Goal: Task Accomplishment & Management: Use online tool/utility

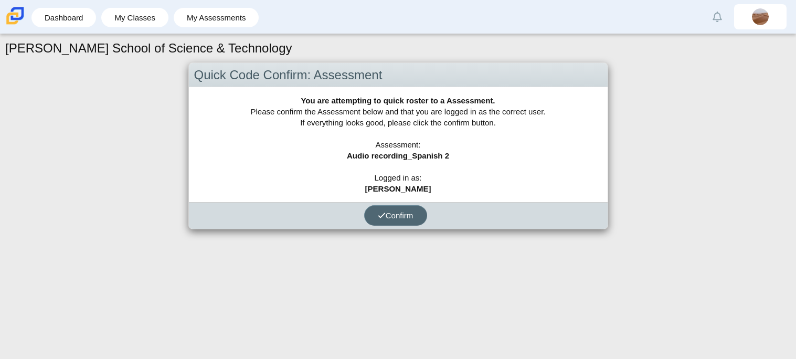
click at [418, 211] on button "Confirm" at bounding box center [395, 215] width 63 height 20
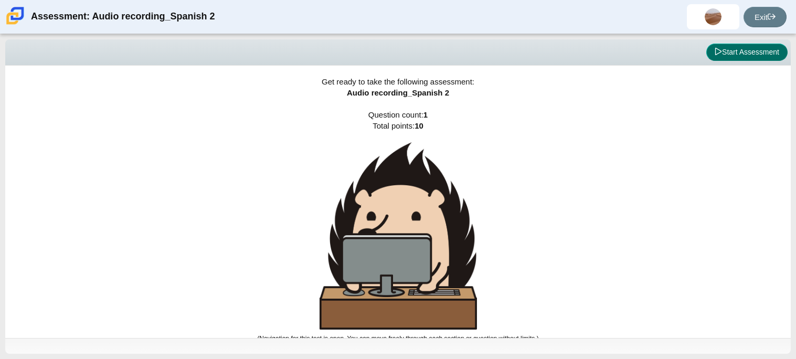
click at [722, 49] on button "Start Assessment" at bounding box center [746, 53] width 81 height 18
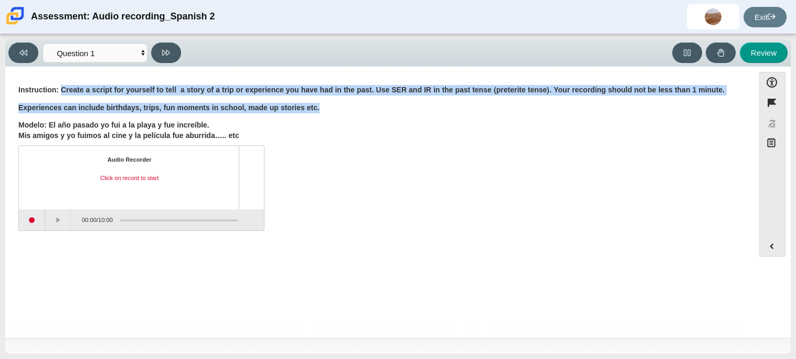
drag, startPoint x: 61, startPoint y: 92, endPoint x: 672, endPoint y: 101, distance: 611.6
click at [672, 101] on div "Instruction: Create a script for yourself to tell a story of a trip or experien…" at bounding box center [379, 113] width 722 height 56
copy div "Create a script for yourself to tell a story of a trip or experience you have h…"
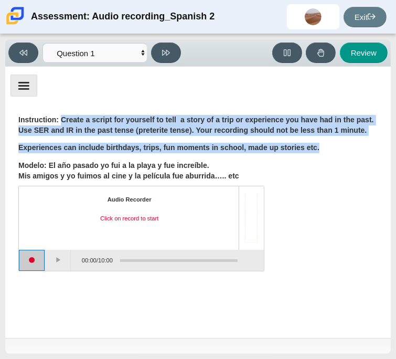
click at [28, 259] on button "Start recording" at bounding box center [32, 260] width 26 height 21
click at [30, 261] on button "Stop recording" at bounding box center [32, 260] width 26 height 21
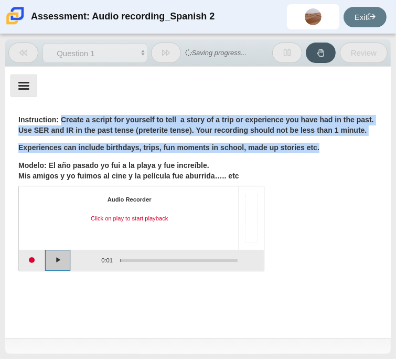
click at [48, 262] on button "Play" at bounding box center [58, 260] width 26 height 21
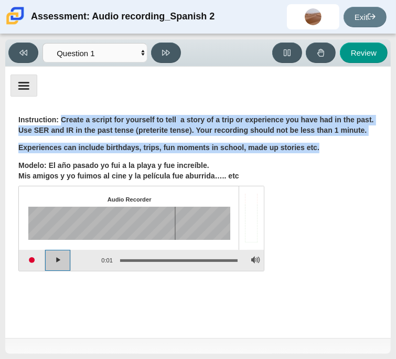
click at [48, 262] on button "Play" at bounding box center [58, 260] width 26 height 21
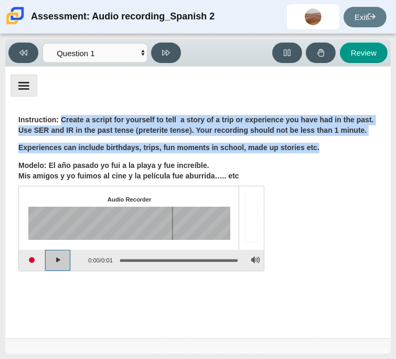
click at [48, 262] on button "Play" at bounding box center [58, 260] width 26 height 21
click at [29, 266] on button "Start recording" at bounding box center [32, 260] width 26 height 21
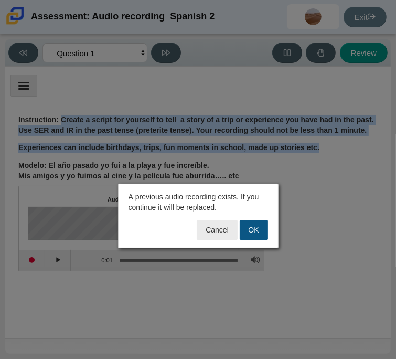
click at [262, 230] on button "OK" at bounding box center [254, 230] width 28 height 20
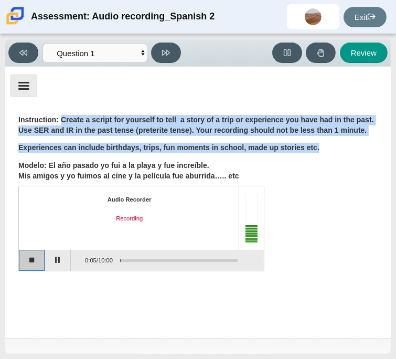
click at [37, 263] on button "Stop recording" at bounding box center [32, 260] width 26 height 21
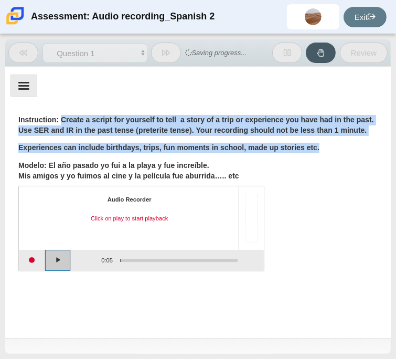
click at [70, 263] on button "Play" at bounding box center [58, 260] width 26 height 21
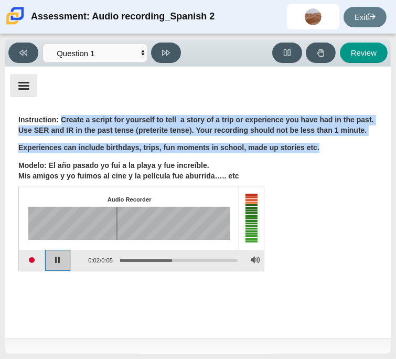
click at [70, 263] on button "Pause playback" at bounding box center [58, 260] width 26 height 21
click at [63, 261] on button "Continue playback" at bounding box center [58, 260] width 26 height 21
click at [63, 261] on button "Pause playback" at bounding box center [58, 260] width 26 height 21
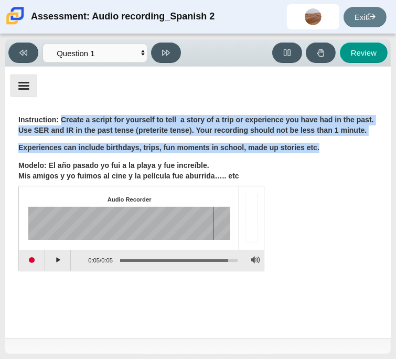
click at [154, 115] on b "Instruction: Create a script for yourself to tell a story of a trip or experien…" at bounding box center [196, 125] width 356 height 20
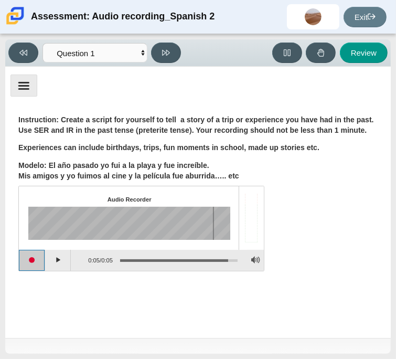
click at [37, 264] on button "Start recording" at bounding box center [32, 260] width 26 height 21
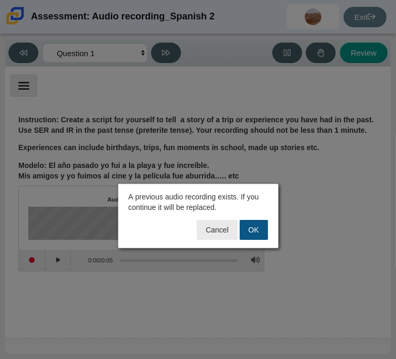
click at [254, 232] on button "OK" at bounding box center [254, 230] width 28 height 20
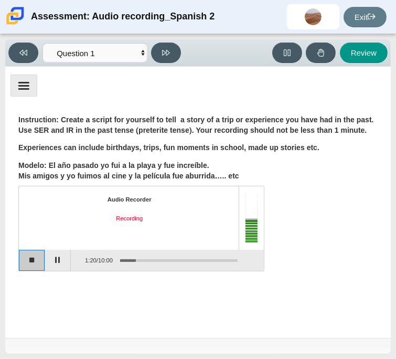
click at [38, 252] on button "Stop recording" at bounding box center [32, 260] width 26 height 21
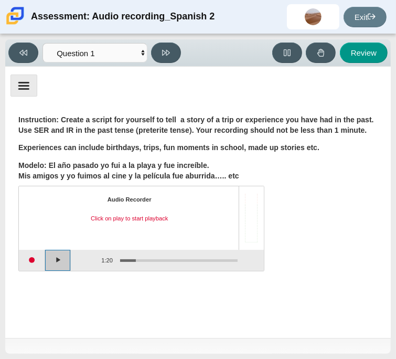
click at [64, 260] on button "Play" at bounding box center [58, 260] width 26 height 21
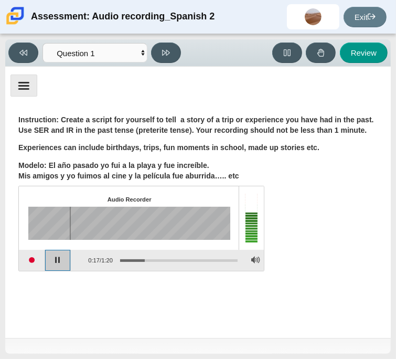
click at [64, 261] on button "Pause playback" at bounding box center [58, 260] width 26 height 21
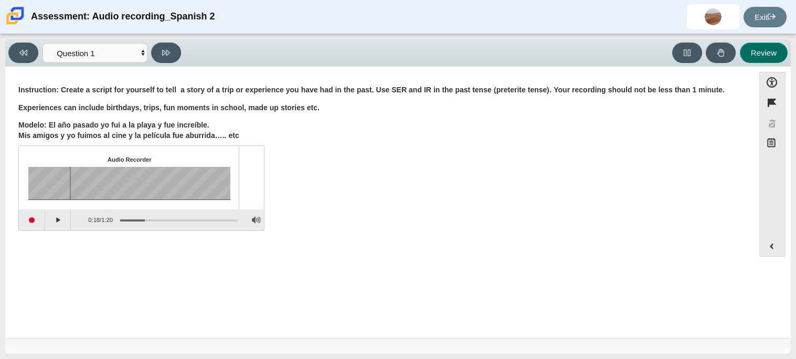
click at [746, 54] on button "Review" at bounding box center [763, 52] width 48 height 20
select select "review"
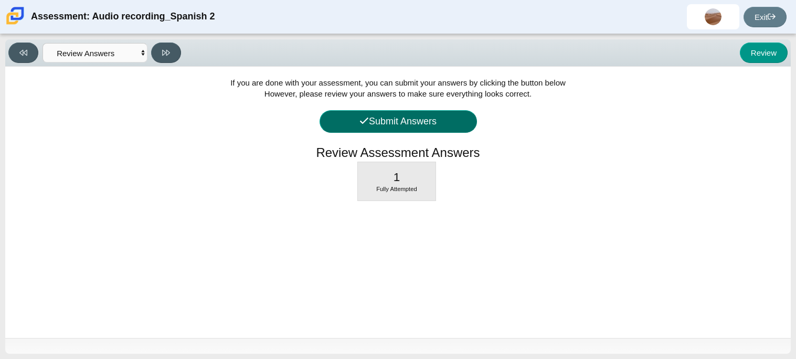
click at [446, 126] on button "Submit Answers" at bounding box center [397, 121] width 157 height 23
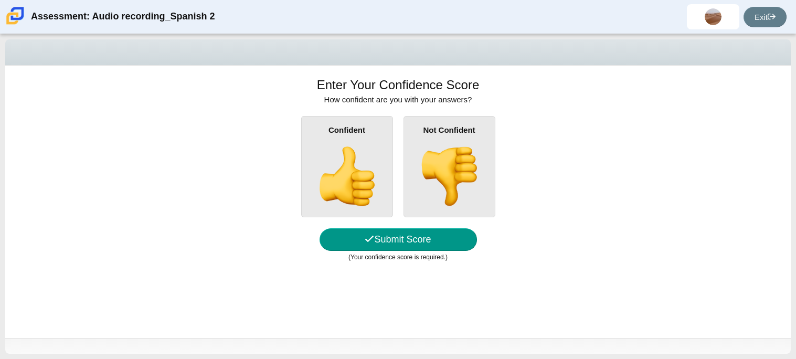
click at [440, 144] on div "Not Confident" at bounding box center [449, 166] width 92 height 101
click at [0, 0] on input "Not Confident" at bounding box center [0, 0] width 0 height 0
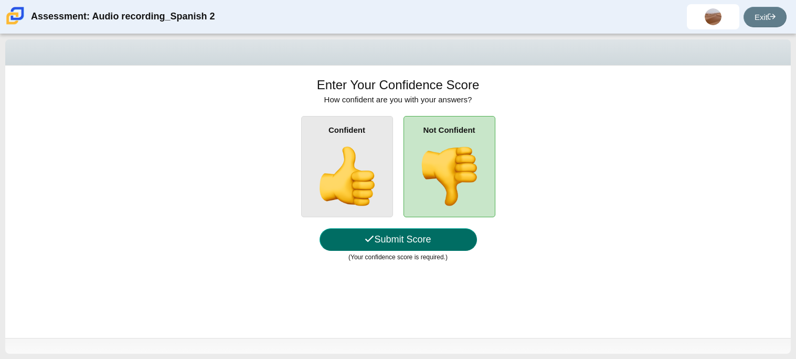
click at [402, 248] on button "Submit Score" at bounding box center [397, 239] width 157 height 23
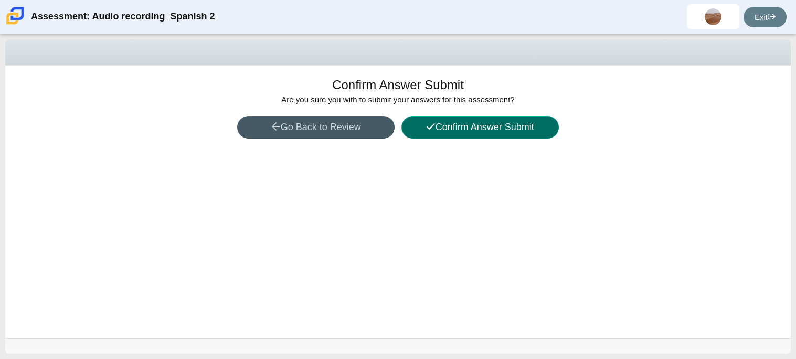
click at [472, 133] on button "Confirm Answer Submit" at bounding box center [479, 127] width 157 height 23
